Goal: Task Accomplishment & Management: Complete application form

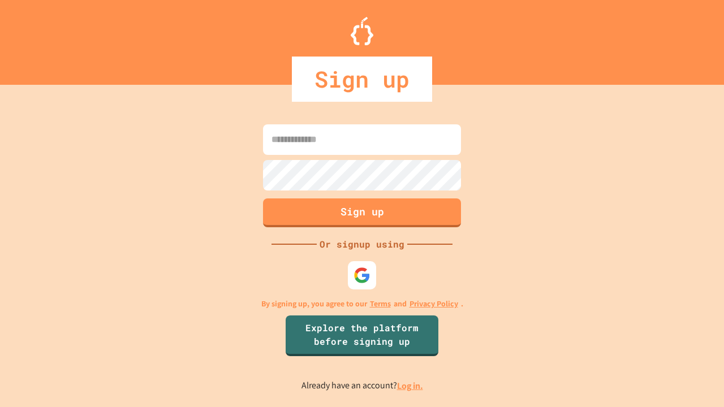
click at [410, 386] on link "Log in." at bounding box center [410, 386] width 26 height 12
